Goal: Task Accomplishment & Management: Use online tool/utility

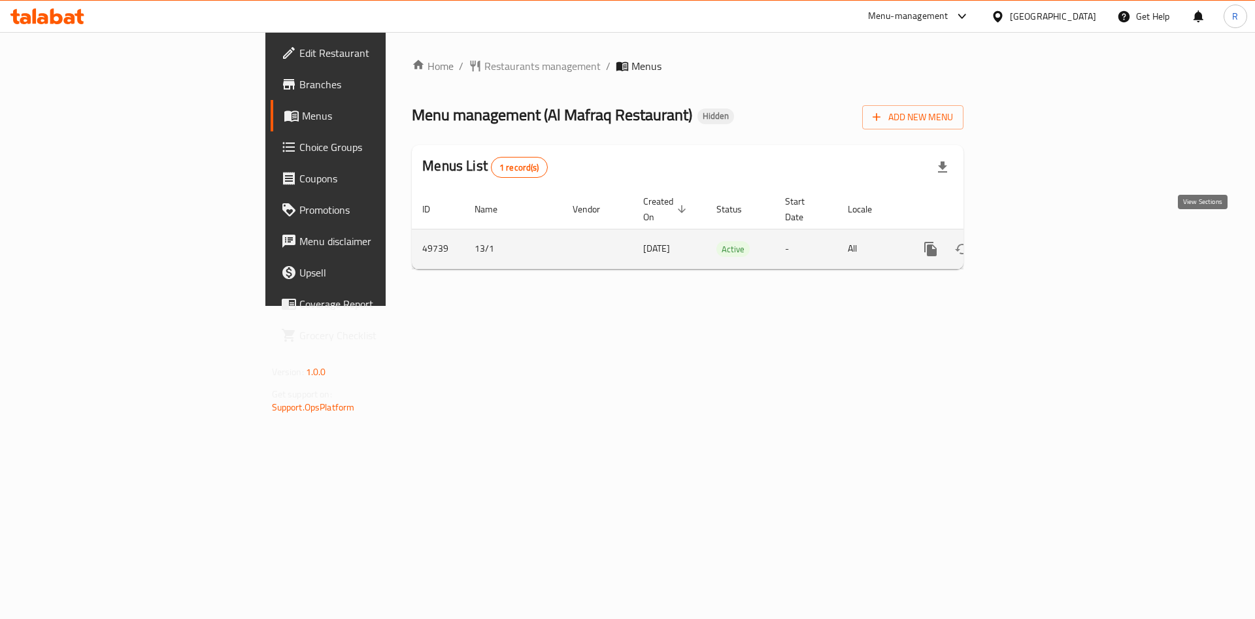
click at [1033, 241] on icon "enhanced table" at bounding box center [1025, 249] width 16 height 16
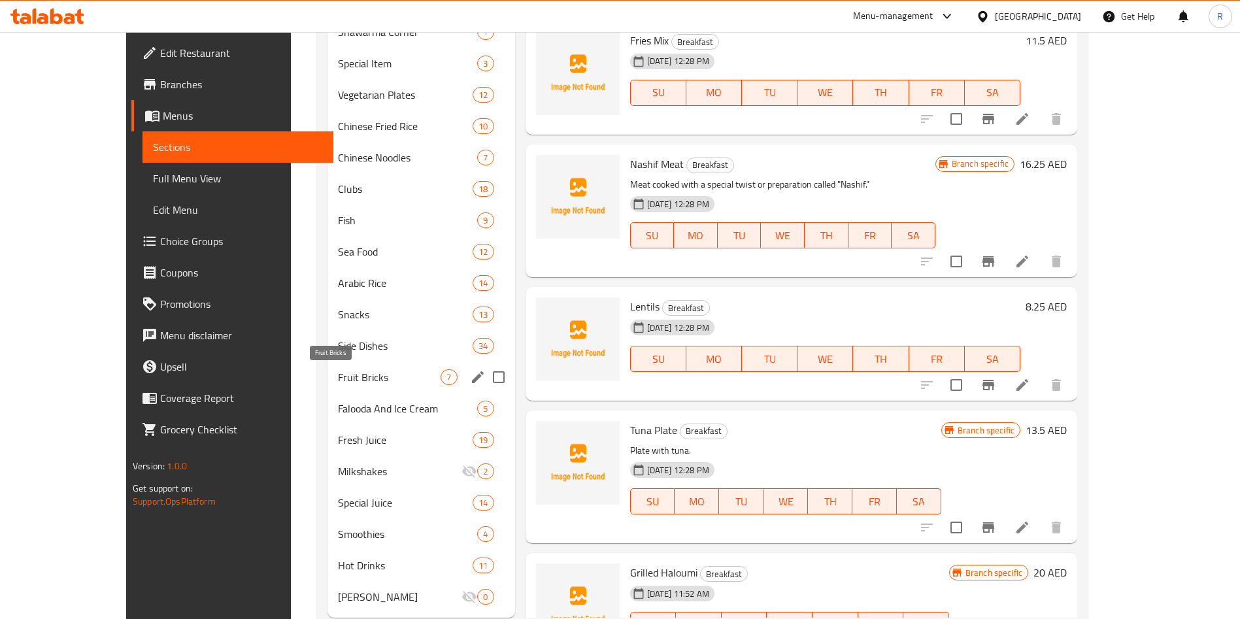
scroll to position [653, 0]
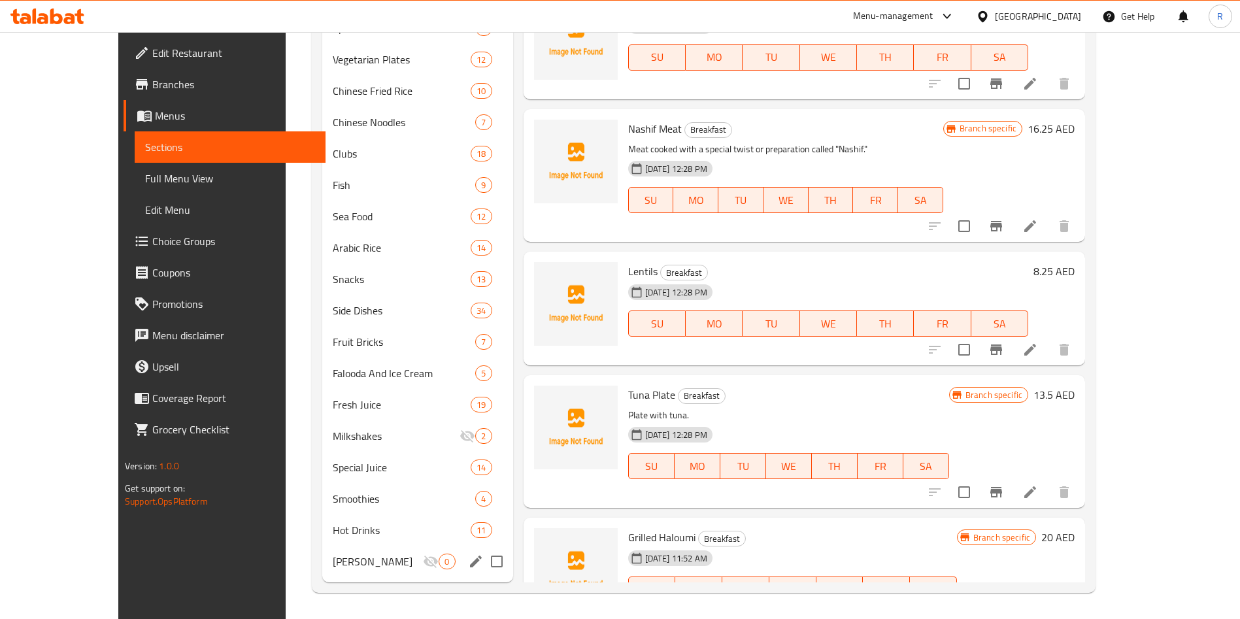
click at [322, 551] on div "Juice Bottles 0" at bounding box center [417, 561] width 191 height 31
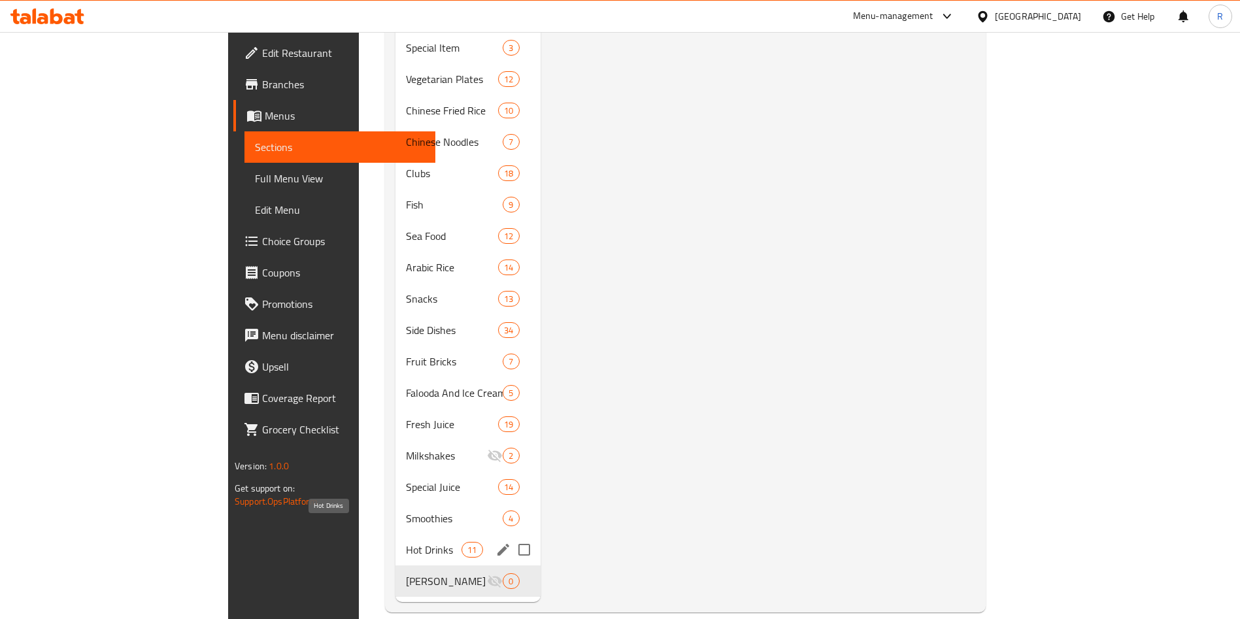
click at [406, 542] on span "Hot Drinks" at bounding box center [434, 550] width 56 height 16
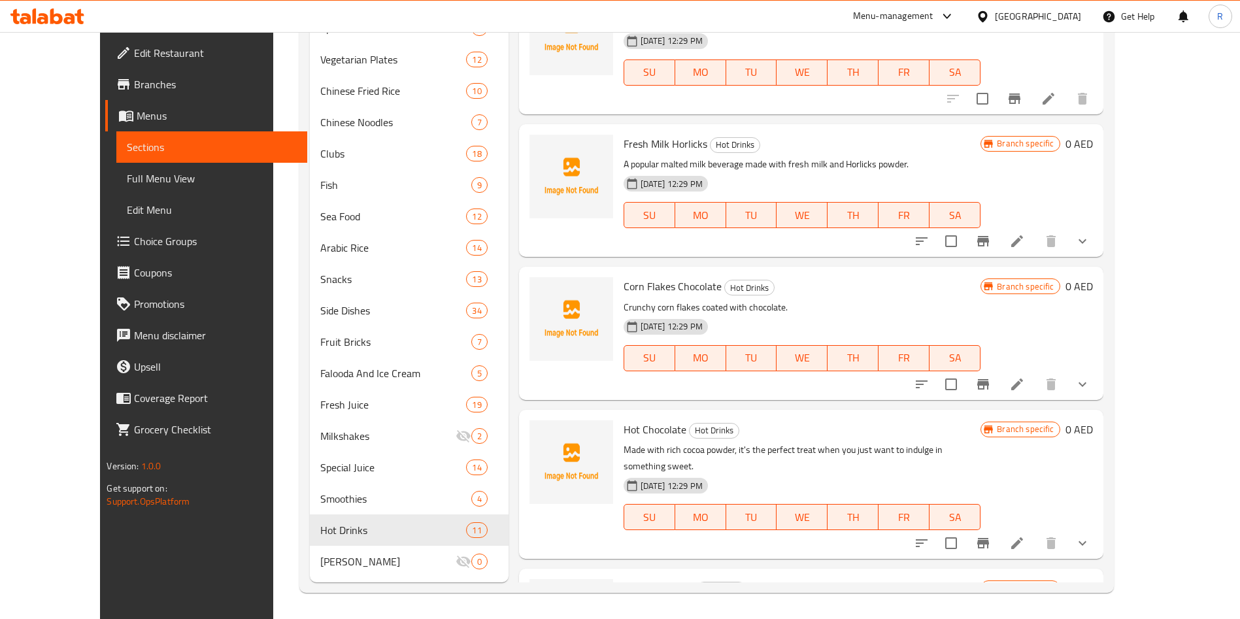
scroll to position [528, 0]
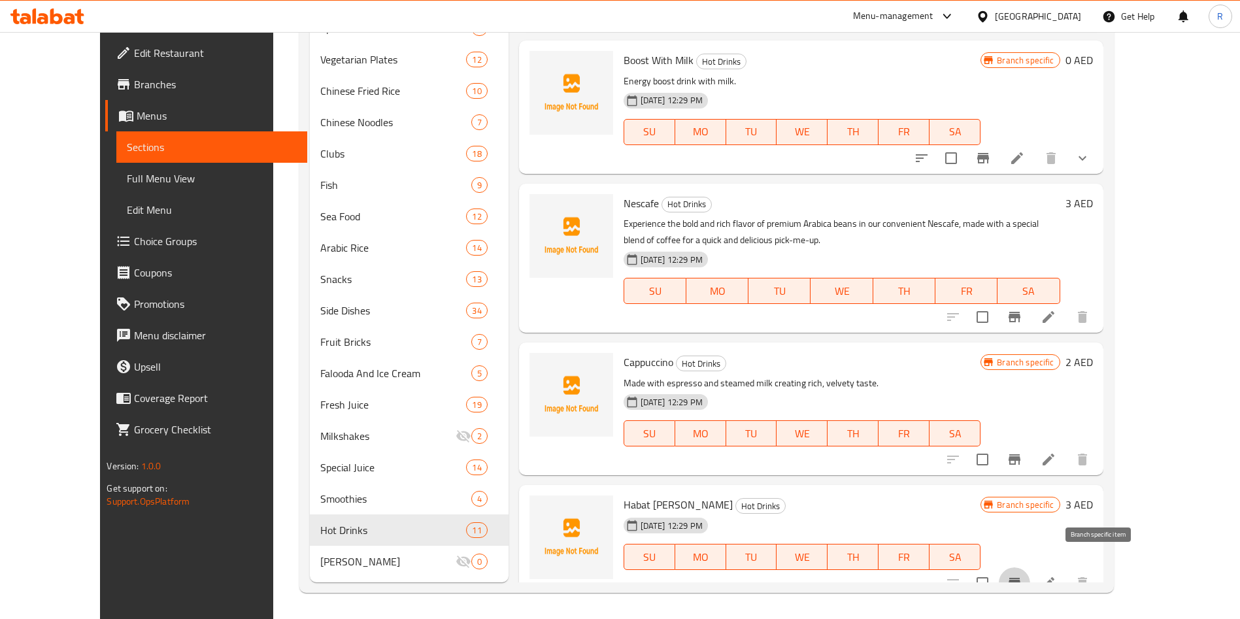
click at [1021, 578] on icon "Branch-specific-item" at bounding box center [1015, 583] width 12 height 10
click at [1023, 452] on icon "Branch-specific-item" at bounding box center [1015, 460] width 16 height 16
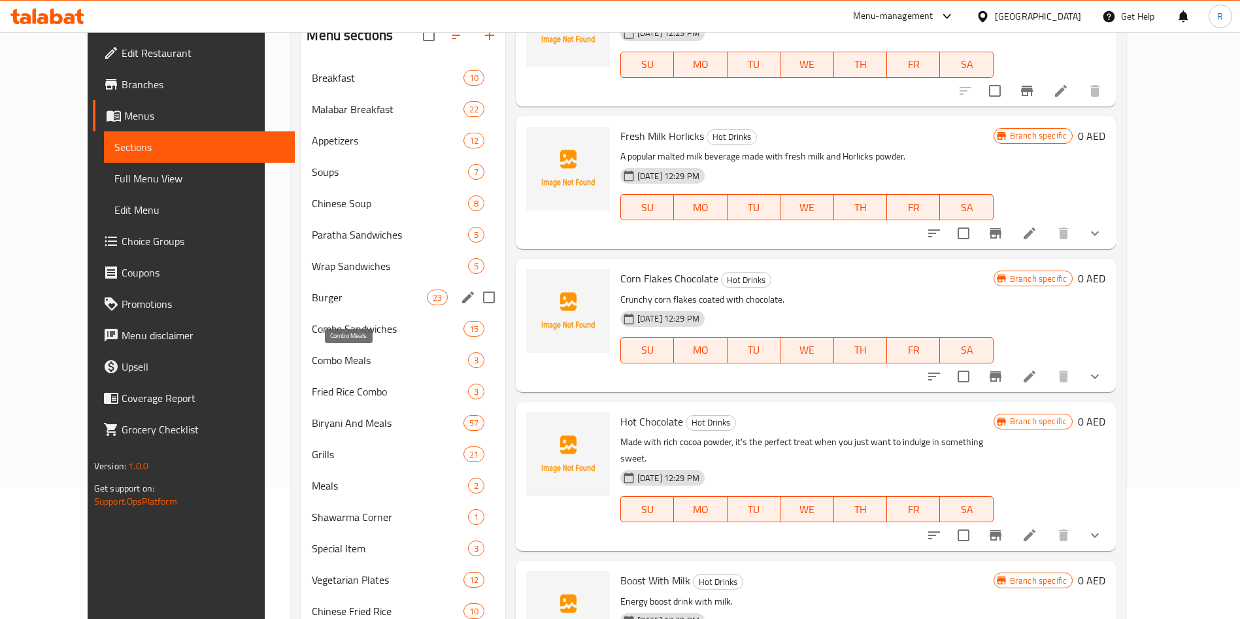
scroll to position [0, 0]
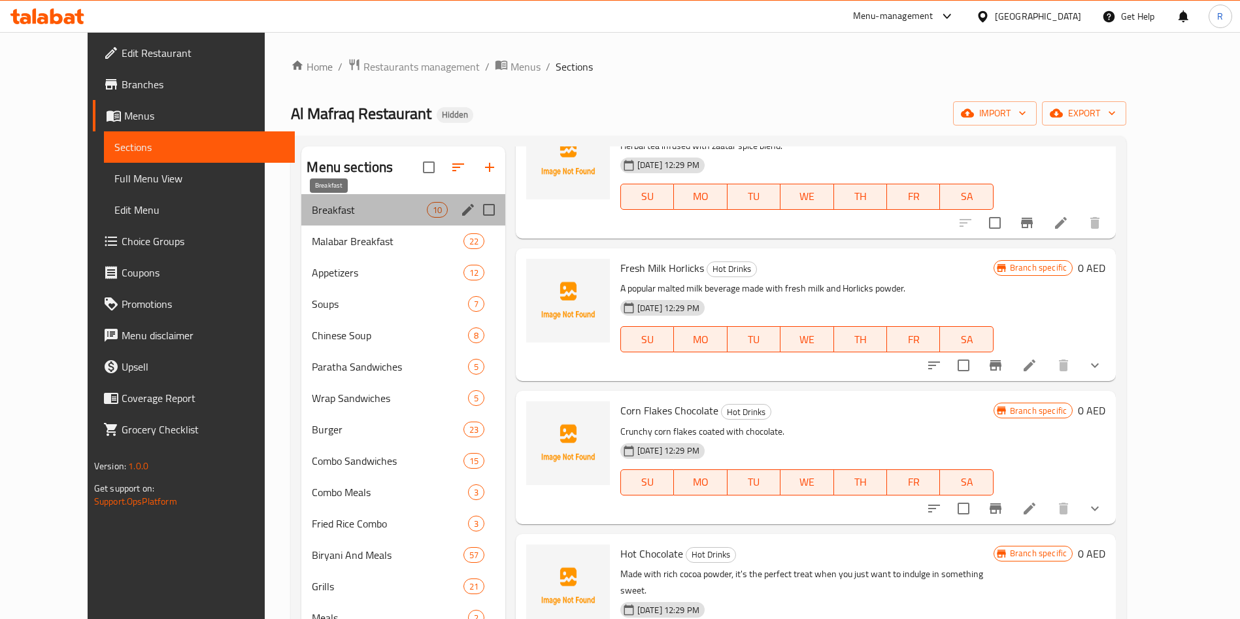
click at [328, 211] on span "Breakfast" at bounding box center [369, 210] width 114 height 16
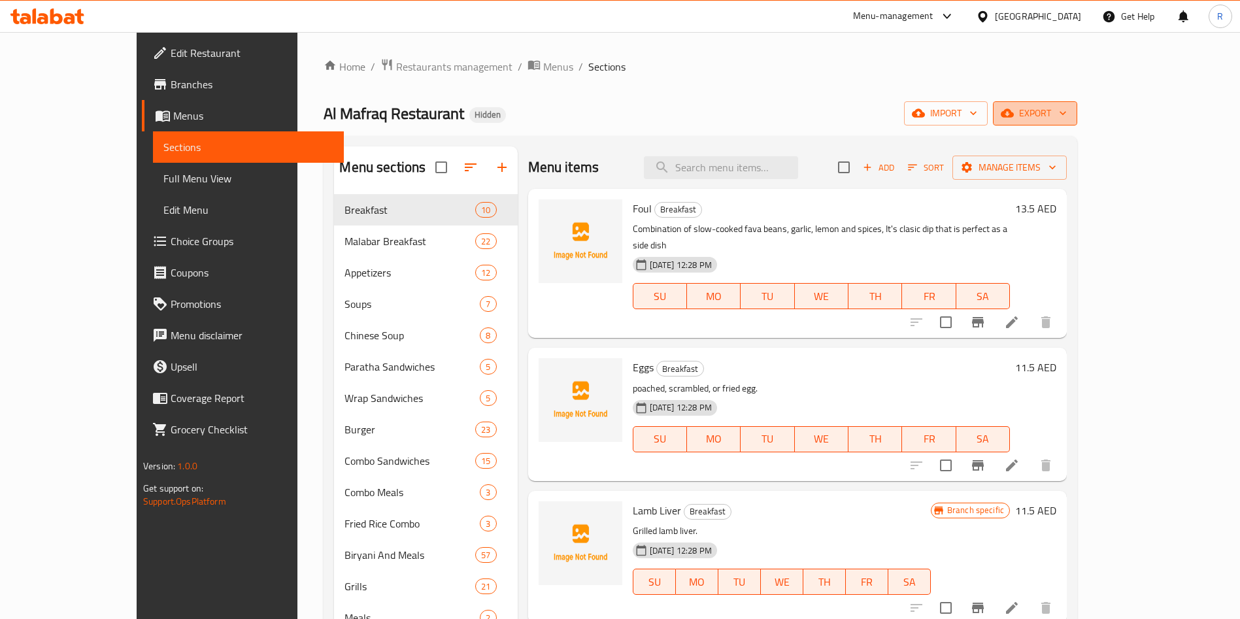
click at [1067, 113] on span "export" at bounding box center [1035, 113] width 63 height 16
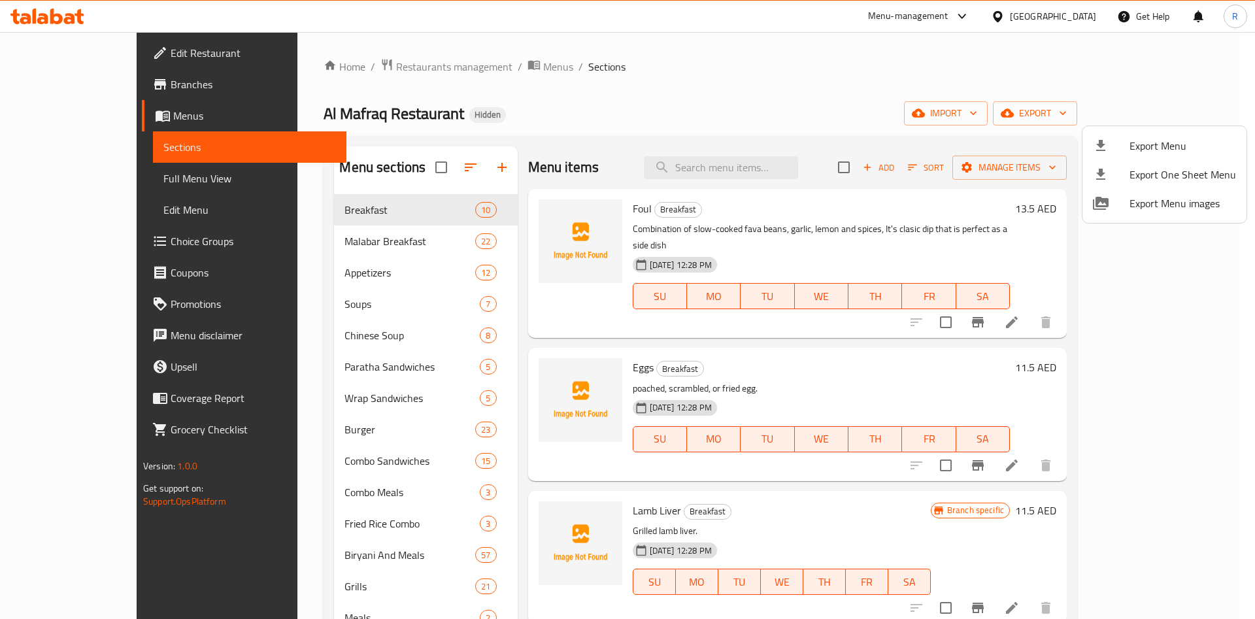
click at [67, 247] on div at bounding box center [627, 309] width 1255 height 619
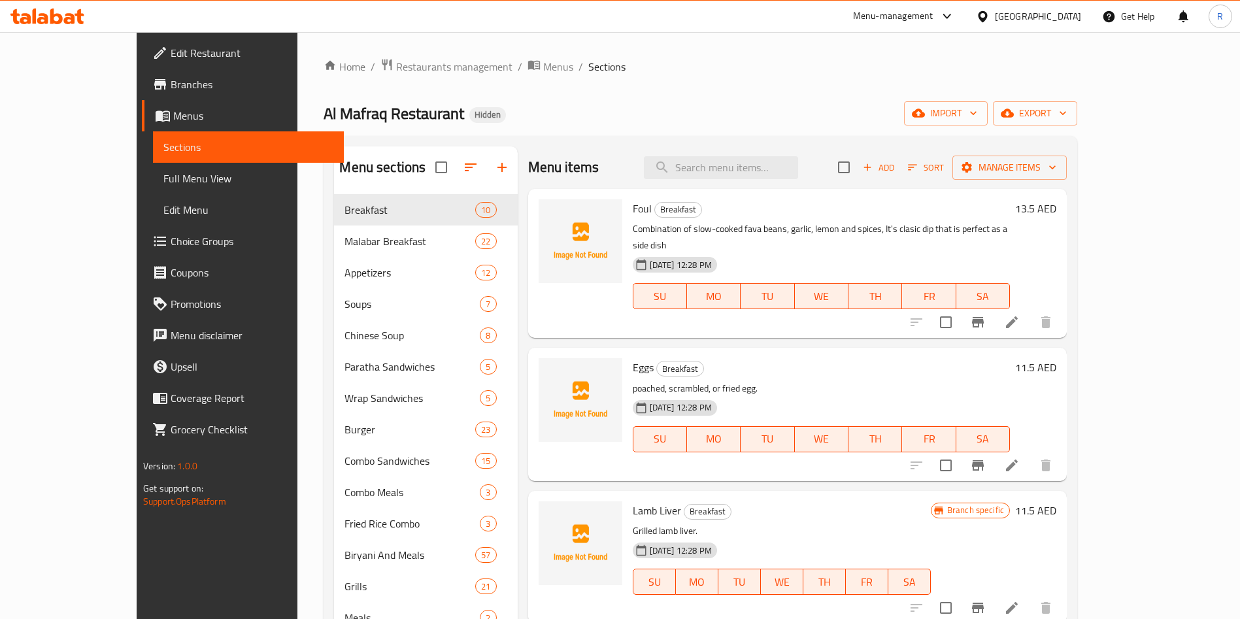
click at [171, 241] on span "Choice Groups" at bounding box center [252, 241] width 163 height 16
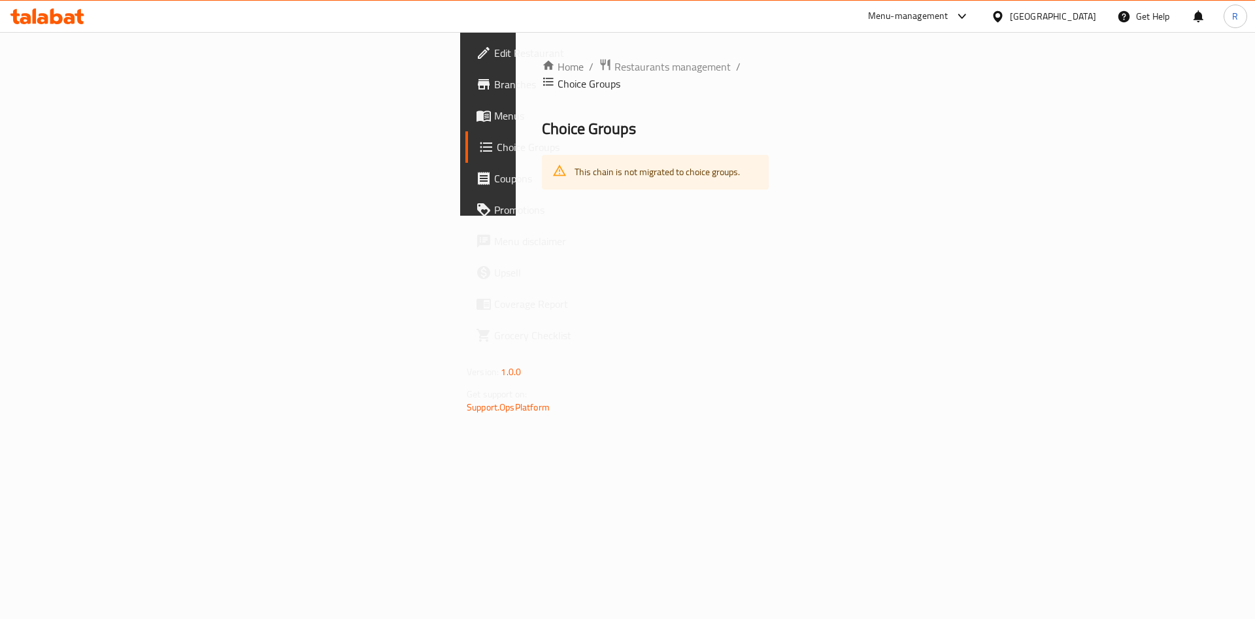
click at [466, 124] on link "Menus" at bounding box center [568, 115] width 205 height 31
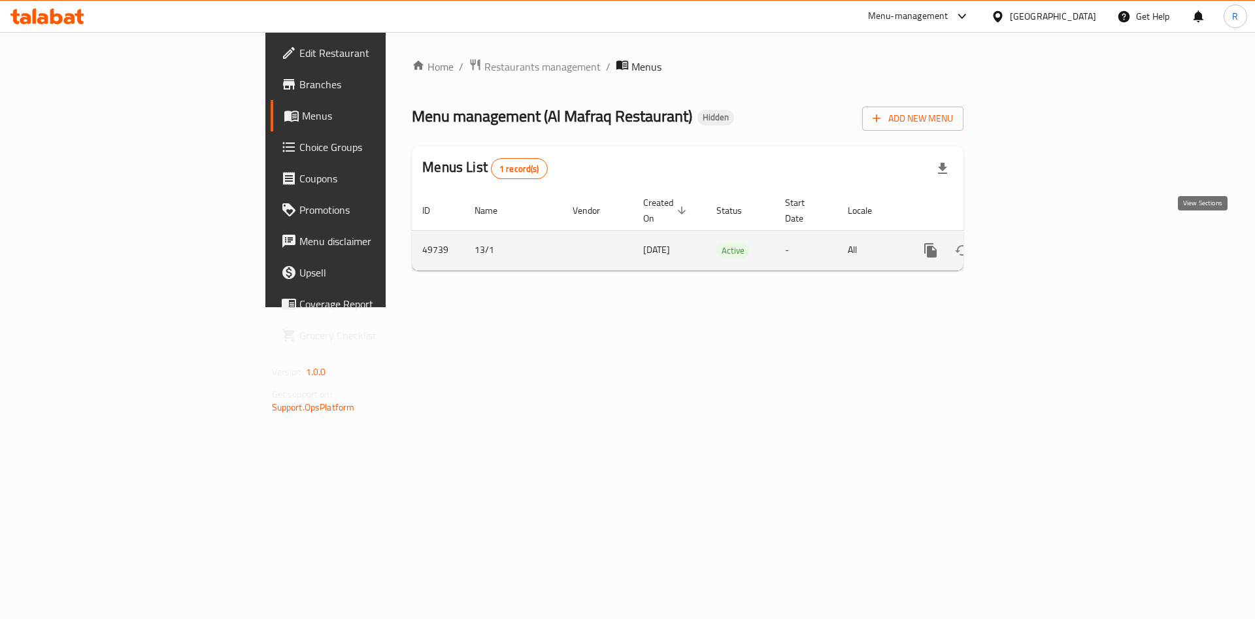
click at [1033, 243] on icon "enhanced table" at bounding box center [1025, 251] width 16 height 16
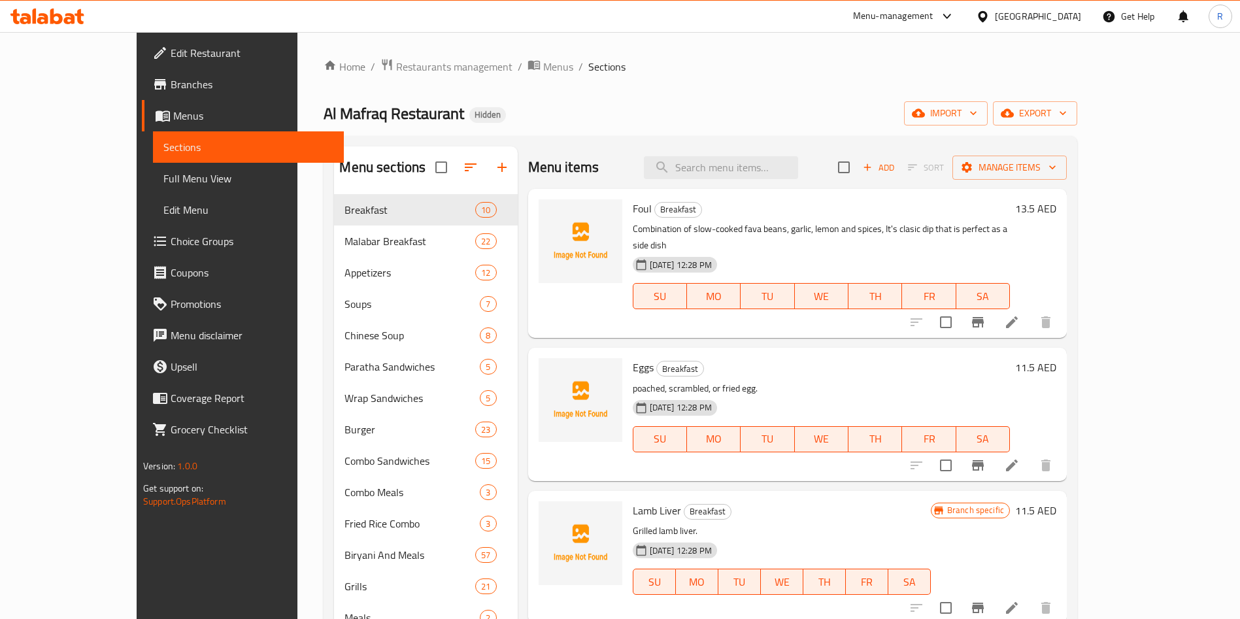
click at [1070, 109] on icon "button" at bounding box center [1063, 113] width 13 height 13
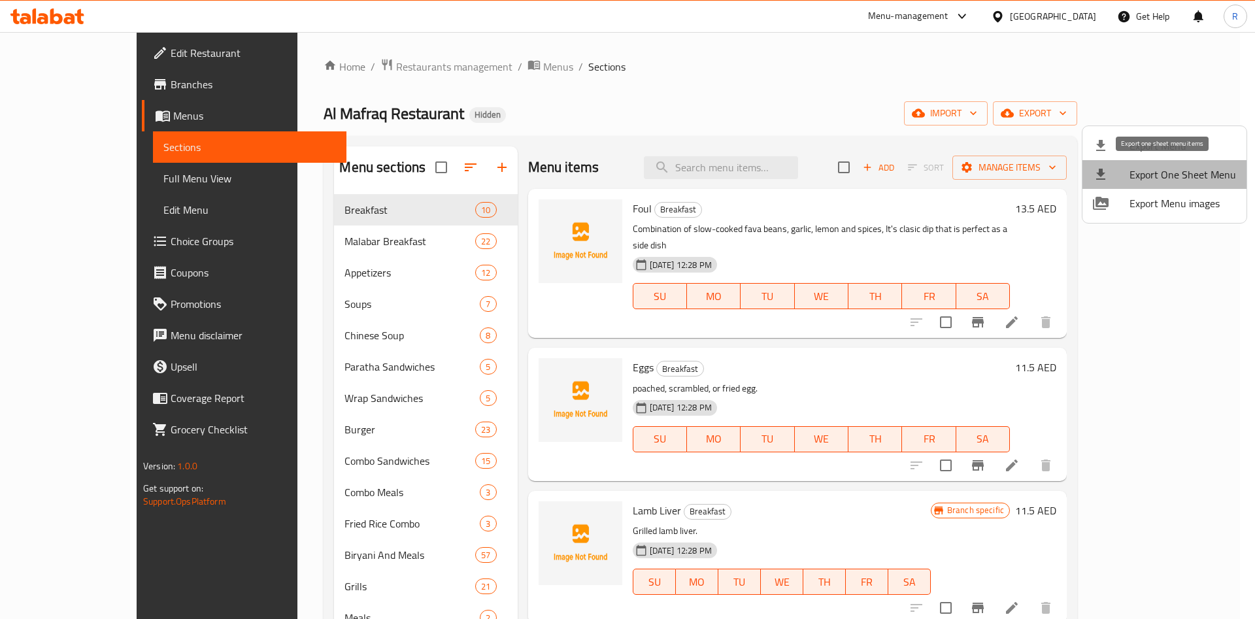
click at [1169, 168] on span "Export One Sheet Menu" at bounding box center [1183, 175] width 107 height 16
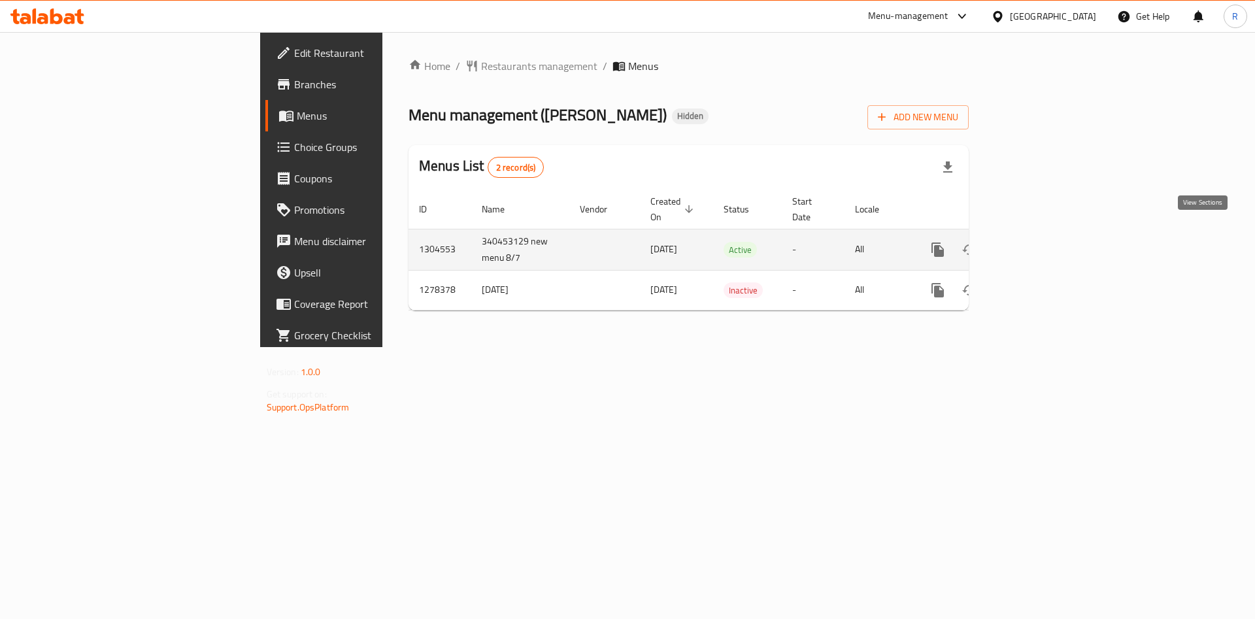
click at [1040, 242] on icon "enhanced table" at bounding box center [1033, 250] width 16 height 16
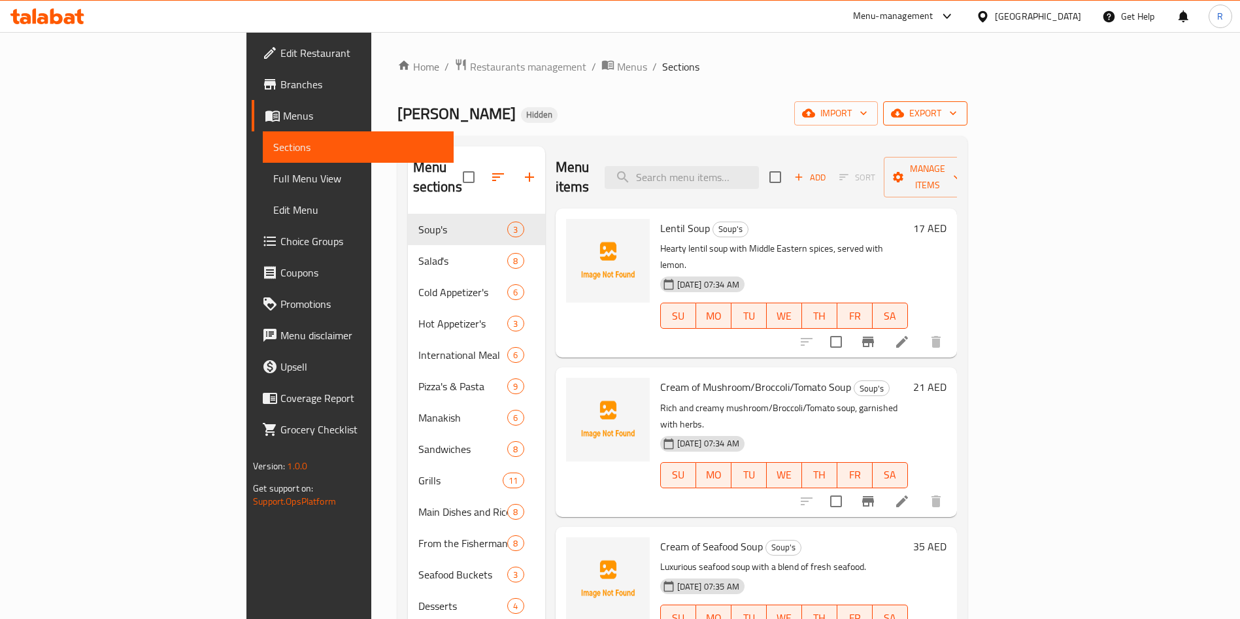
click at [968, 102] on button "export" at bounding box center [925, 113] width 84 height 24
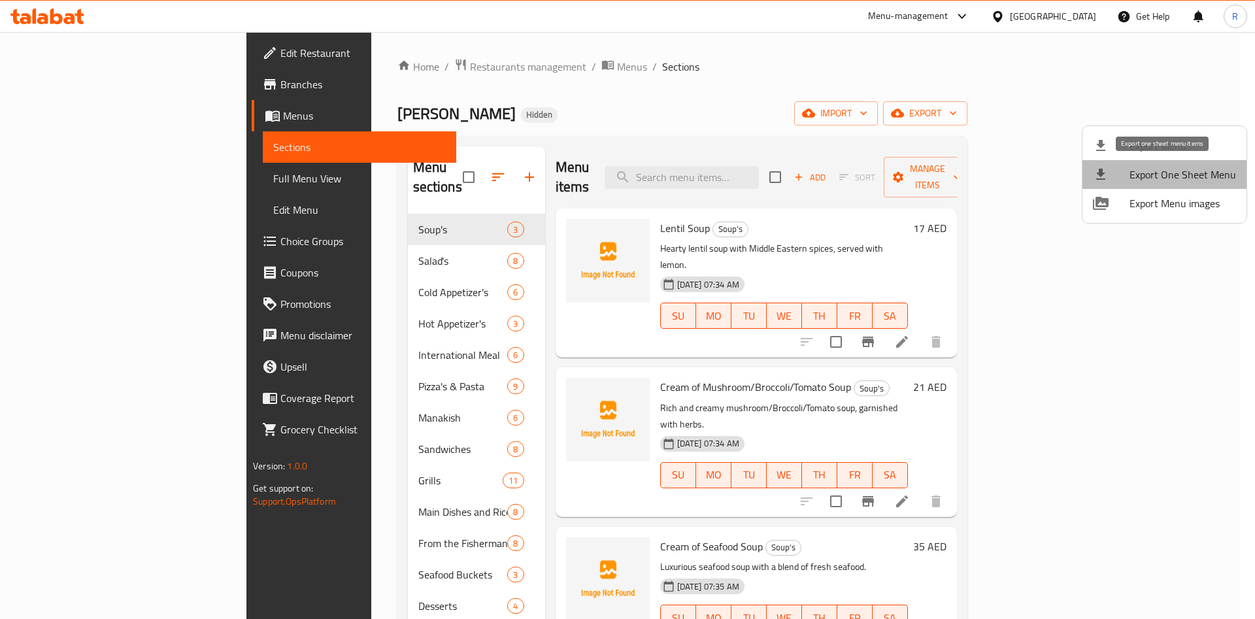
click at [1202, 177] on span "Export One Sheet Menu" at bounding box center [1183, 175] width 107 height 16
click at [1163, 180] on span "Export One Sheet Menu" at bounding box center [1183, 175] width 107 height 16
click at [257, 105] on div at bounding box center [627, 309] width 1255 height 619
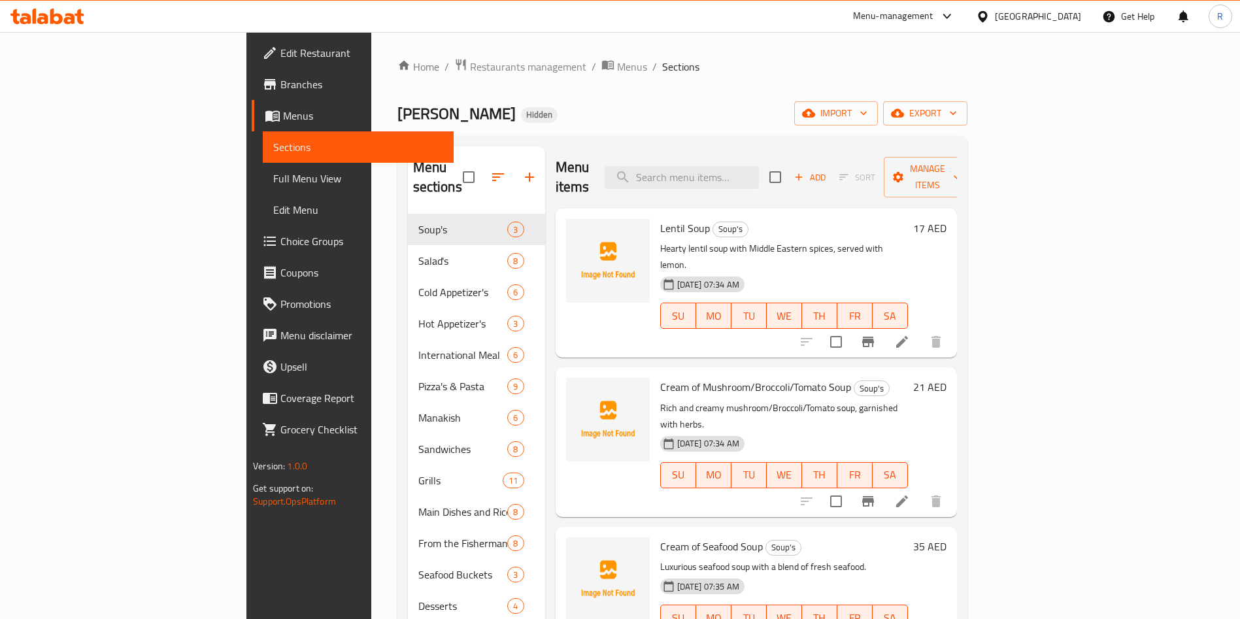
drag, startPoint x: 232, startPoint y: 118, endPoint x: 345, endPoint y: 116, distance: 113.1
click at [371, 116] on div "Home / Restaurants management / Menus / Sections Mafaraq Biriyani Hidden import…" at bounding box center [682, 417] width 622 height 770
copy span "[PERSON_NAME]"
